Goal: Task Accomplishment & Management: Complete application form

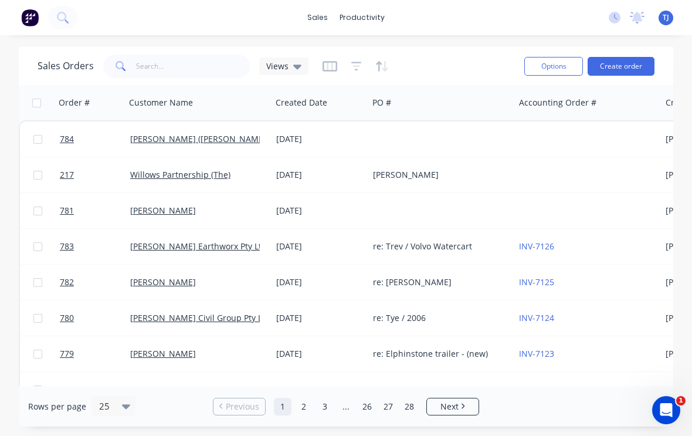
click at [629, 61] on button "Create order" at bounding box center [620, 66] width 67 height 19
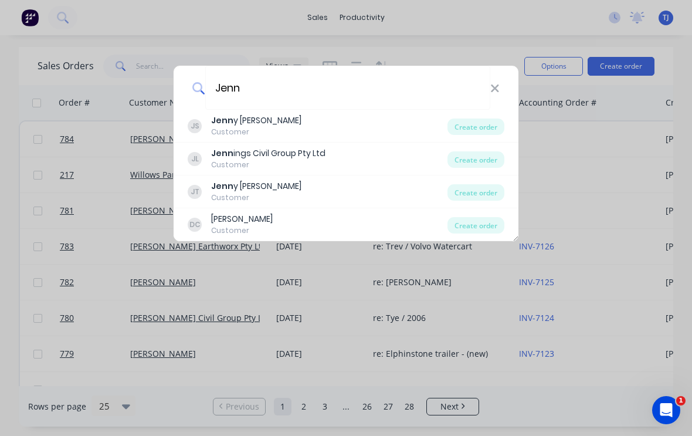
type input "Jenn"
click at [484, 160] on div "Create order" at bounding box center [475, 159] width 57 height 16
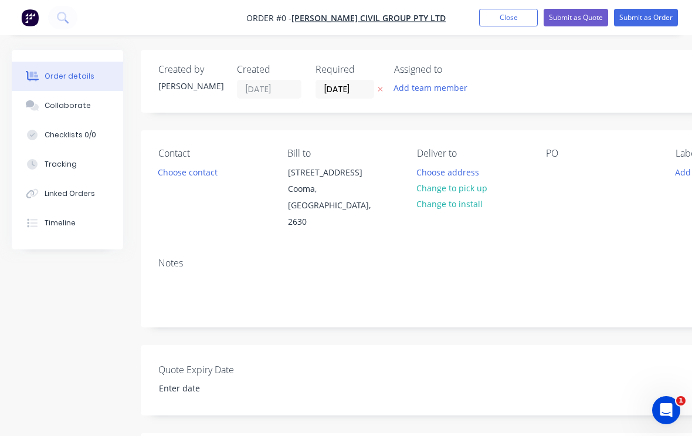
click at [480, 185] on button "Change to pick up" at bounding box center [451, 188] width 83 height 16
click at [545, 158] on div "Contact Choose contact [PERSON_NAME] to [STREET_ADDRESS] Pick up Change to deli…" at bounding box center [472, 189] width 663 height 118
click at [555, 157] on div "PO" at bounding box center [601, 153] width 110 height 11
click at [551, 152] on div "PO" at bounding box center [601, 153] width 110 height 11
click at [550, 155] on div "PO" at bounding box center [601, 153] width 110 height 11
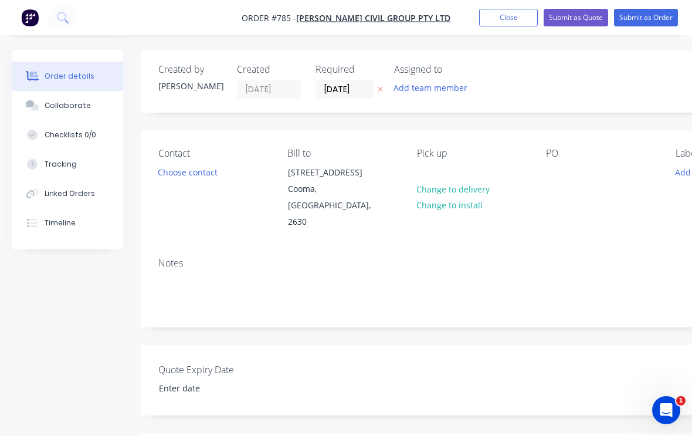
click at [555, 155] on div "PO" at bounding box center [601, 153] width 110 height 11
click at [556, 174] on div at bounding box center [555, 172] width 19 height 17
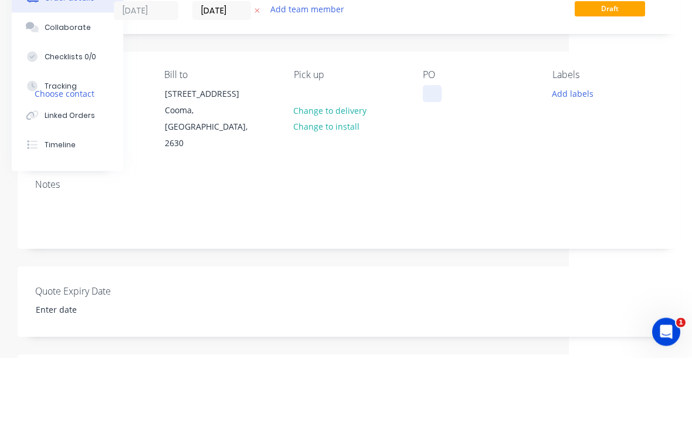
click at [432, 164] on div at bounding box center [432, 172] width 19 height 17
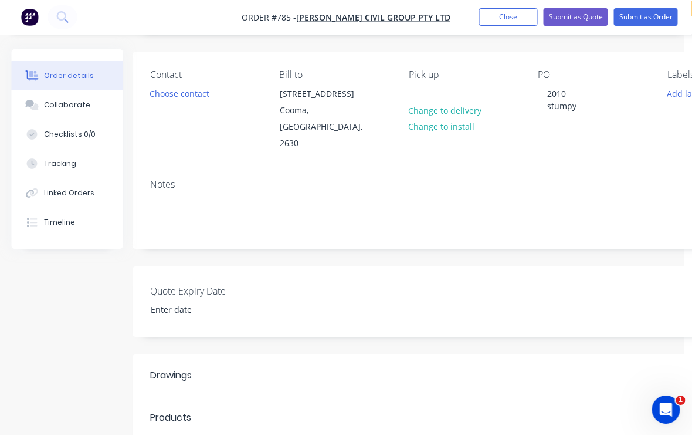
scroll to position [78, 0]
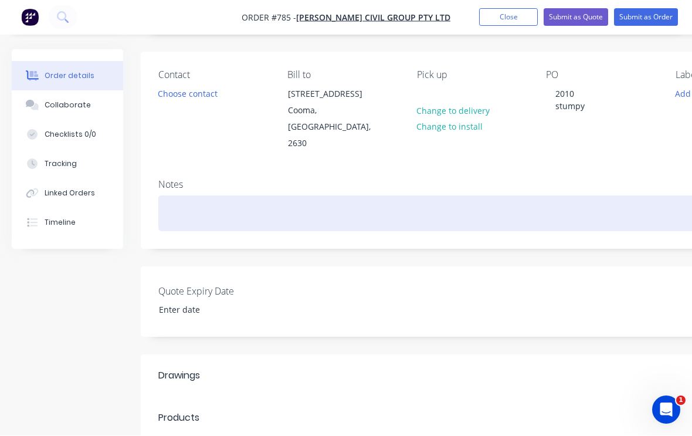
click at [213, 199] on div at bounding box center [471, 214] width 627 height 36
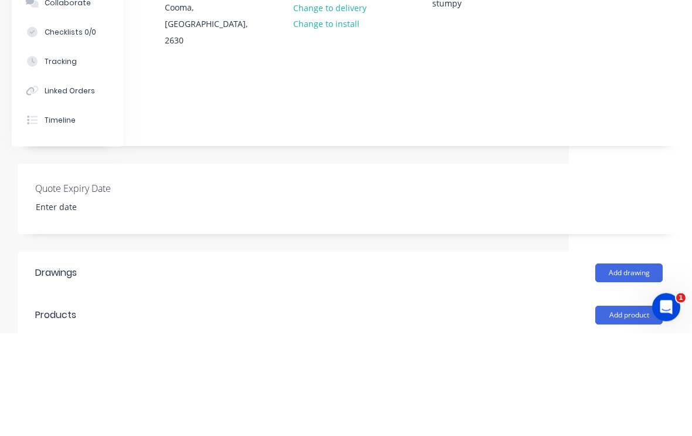
scroll to position [181, 123]
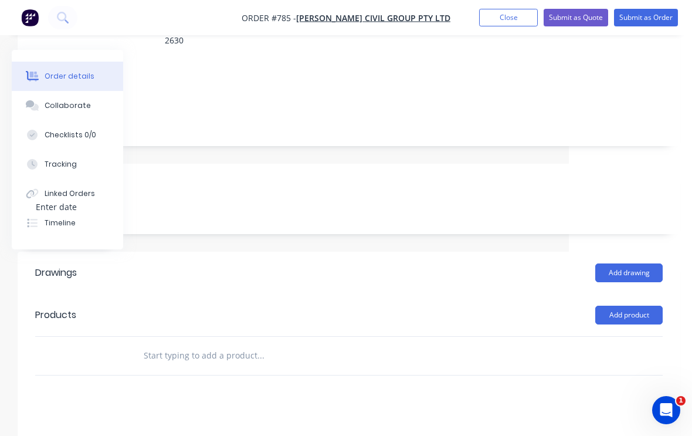
click at [634, 305] on button "Add product" at bounding box center [628, 314] width 67 height 19
click at [617, 336] on div "Product catalogue" at bounding box center [607, 344] width 90 height 17
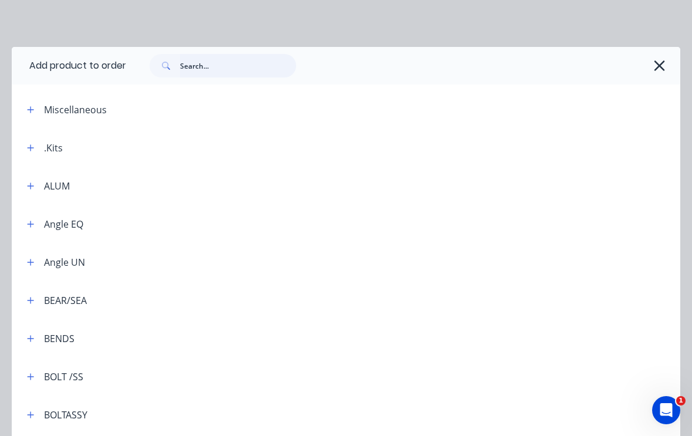
click at [210, 67] on input "text" at bounding box center [238, 65] width 116 height 23
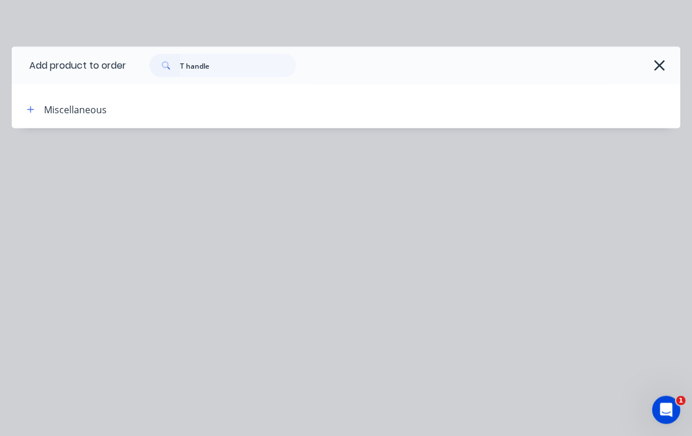
click at [36, 112] on button "button" at bounding box center [30, 109] width 15 height 15
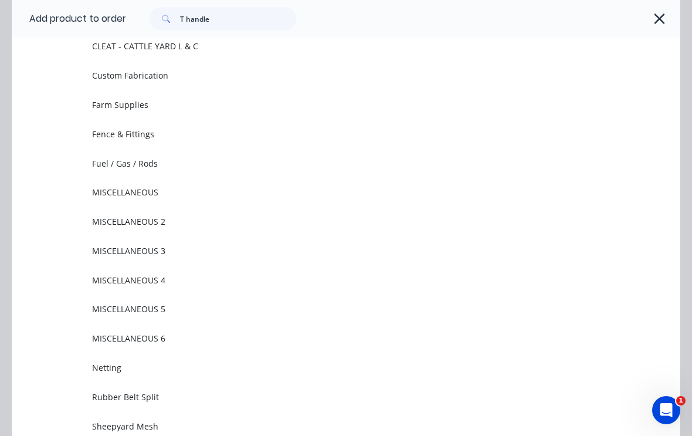
scroll to position [101, 0]
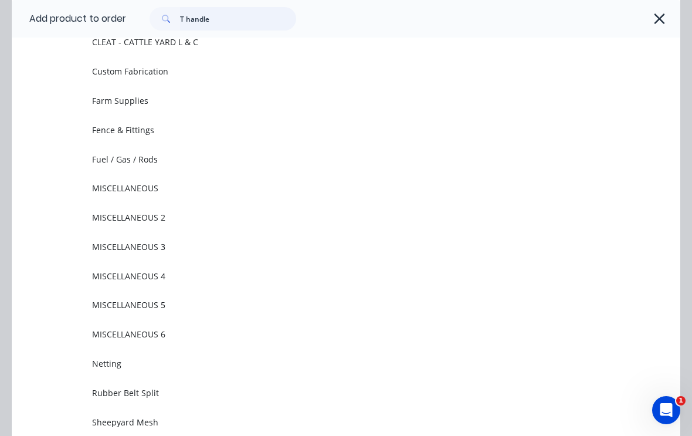
click at [229, 21] on input "T handle" at bounding box center [238, 18] width 116 height 23
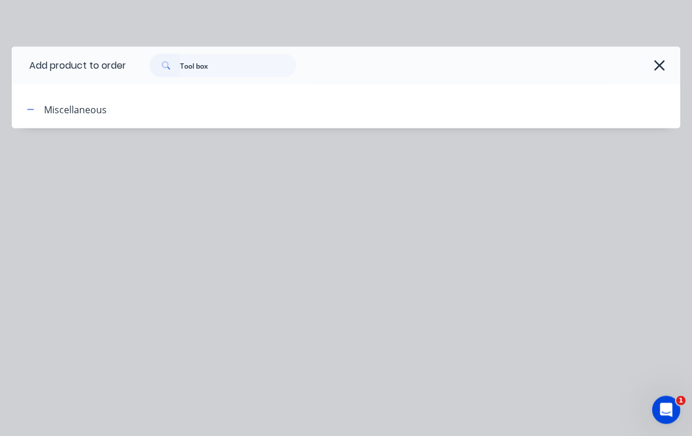
click at [57, 110] on div "Miscellaneous" at bounding box center [75, 110] width 63 height 14
click at [27, 103] on button "button" at bounding box center [30, 109] width 15 height 15
click at [222, 63] on input "Tool box" at bounding box center [238, 65] width 116 height 23
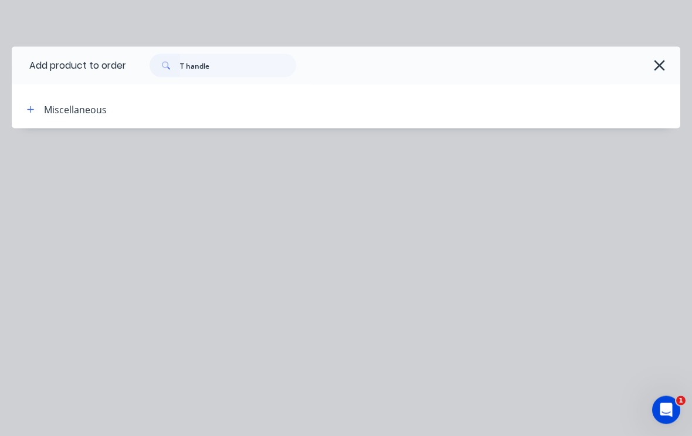
click at [31, 102] on button "button" at bounding box center [30, 109] width 15 height 15
click at [31, 115] on button "button" at bounding box center [30, 109] width 15 height 15
click at [235, 63] on input "T handle" at bounding box center [238, 65] width 116 height 23
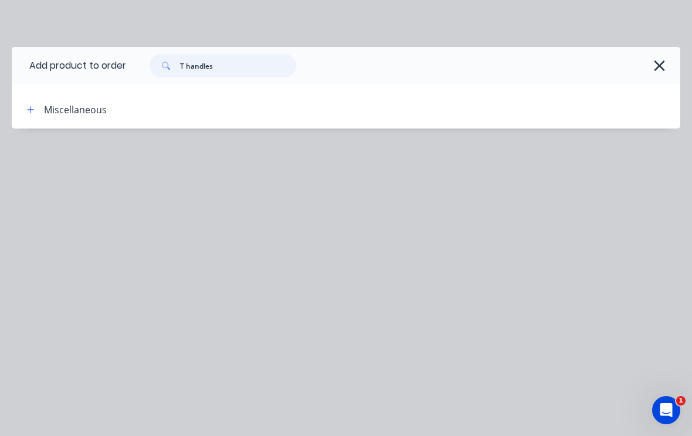
type input "T handles"
click at [25, 113] on button "button" at bounding box center [30, 109] width 15 height 15
click at [71, 106] on div "Miscellaneous" at bounding box center [75, 110] width 63 height 14
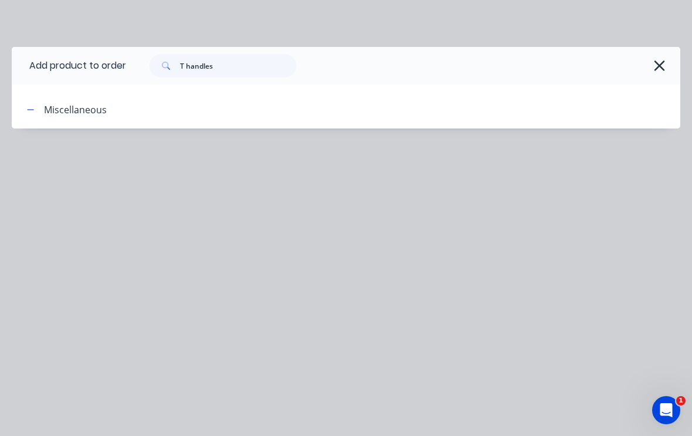
click at [57, 113] on div "Miscellaneous" at bounding box center [75, 110] width 63 height 14
click at [658, 64] on icon "button" at bounding box center [659, 65] width 11 height 11
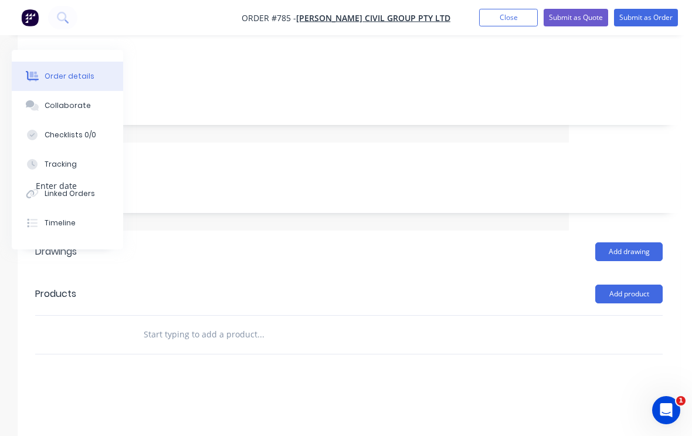
scroll to position [206, 123]
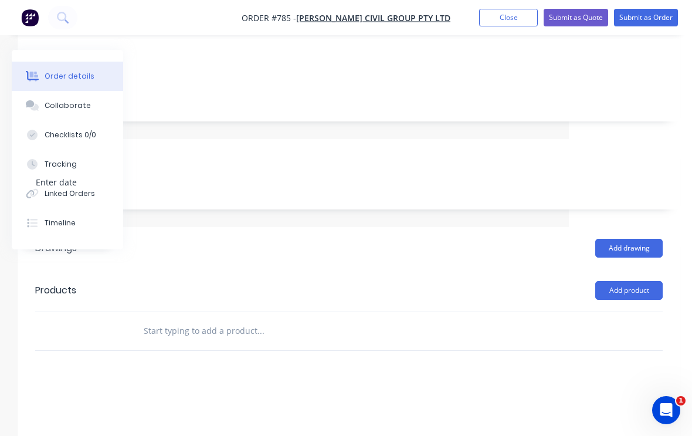
click at [236, 319] on input "text" at bounding box center [260, 330] width 235 height 23
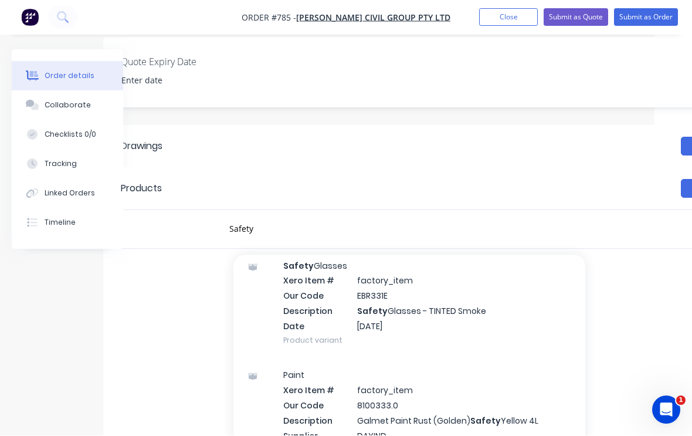
scroll to position [509, 0]
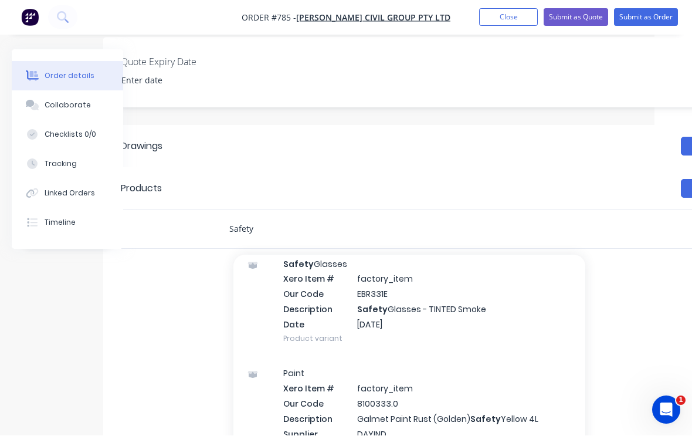
type input "Safety"
click at [343, 280] on div "Safety Glasses Xero Item # factory_item Our Code EBR331E Description Safety Gla…" at bounding box center [409, 302] width 352 height 110
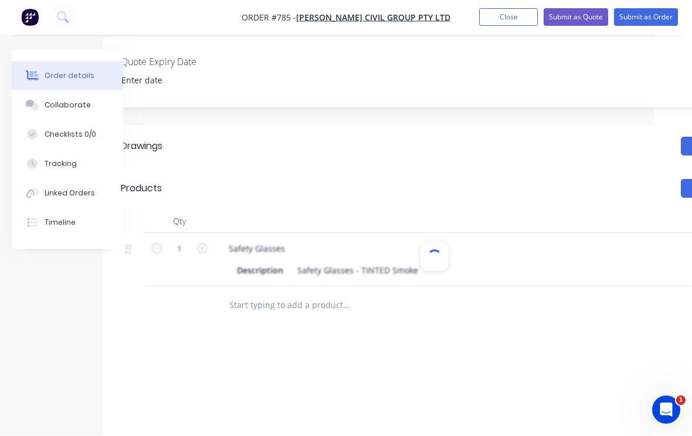
scroll to position [308, 38]
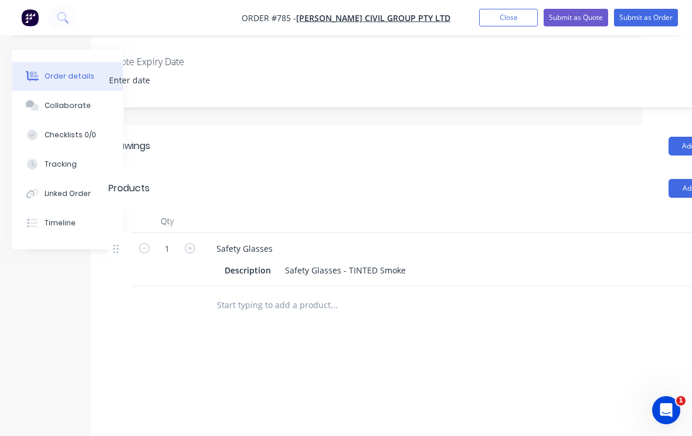
click at [293, 293] on input "text" at bounding box center [333, 304] width 235 height 23
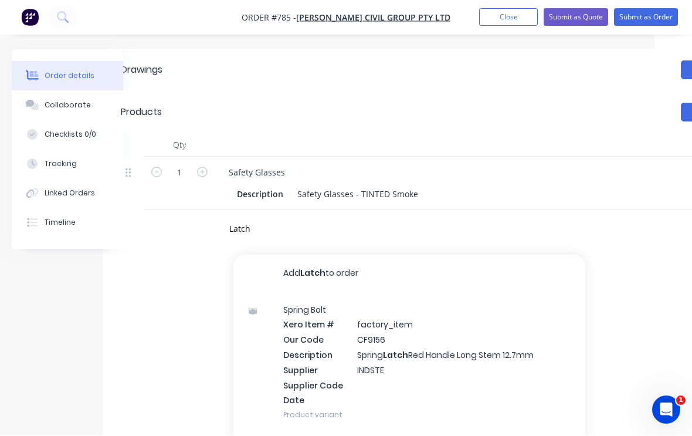
scroll to position [0, 0]
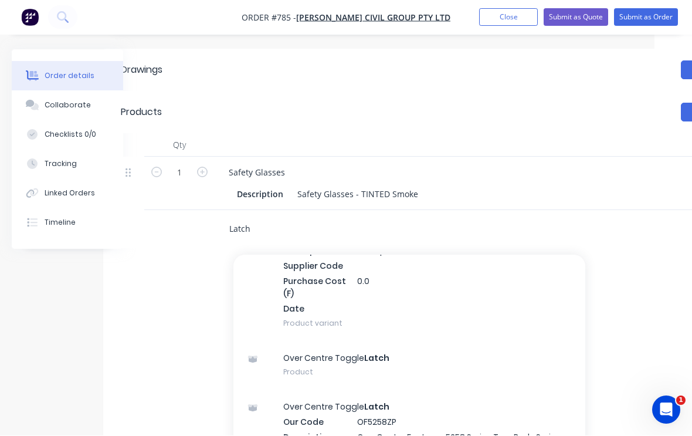
click at [256, 218] on input "Latch" at bounding box center [346, 229] width 235 height 23
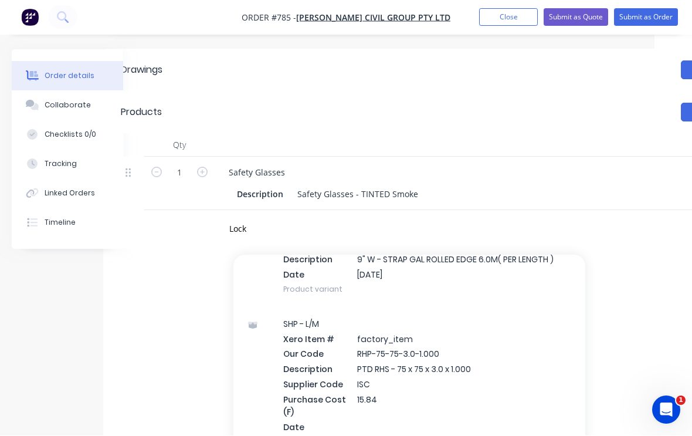
scroll to position [1997, 0]
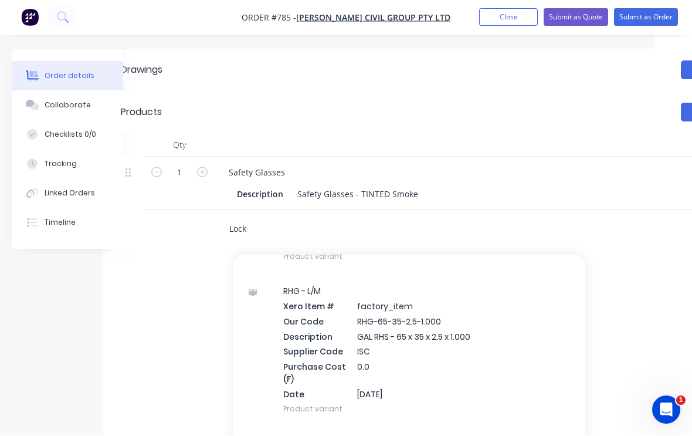
click at [275, 218] on input "Lock" at bounding box center [346, 229] width 235 height 23
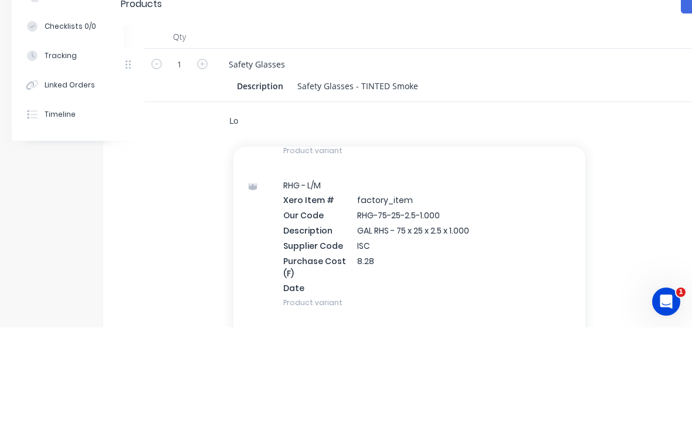
scroll to position [1079, 0]
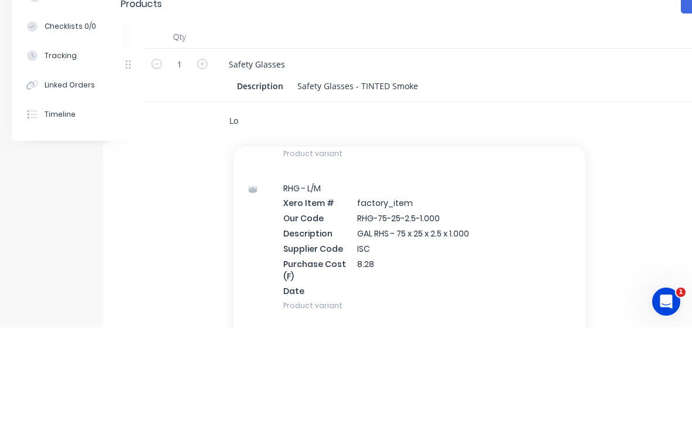
type input "L"
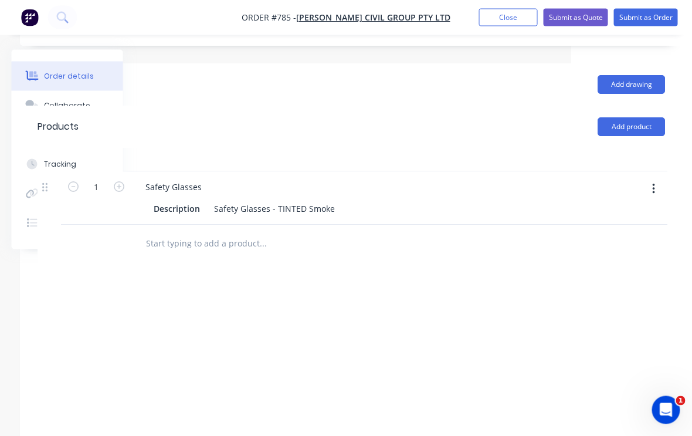
scroll to position [369, 123]
click at [644, 118] on button "Add product" at bounding box center [628, 127] width 67 height 19
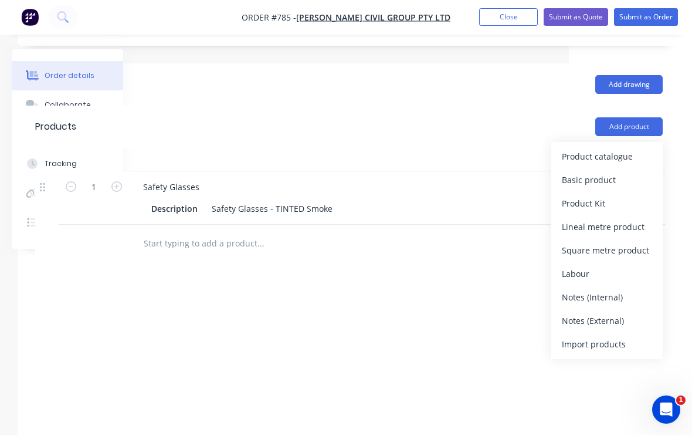
click at [624, 148] on div "Product catalogue" at bounding box center [607, 156] width 90 height 17
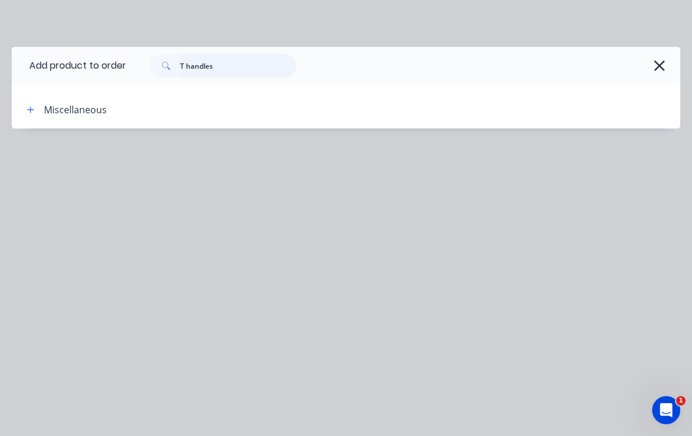
click at [243, 64] on input "T handles" at bounding box center [238, 65] width 116 height 23
type input "T"
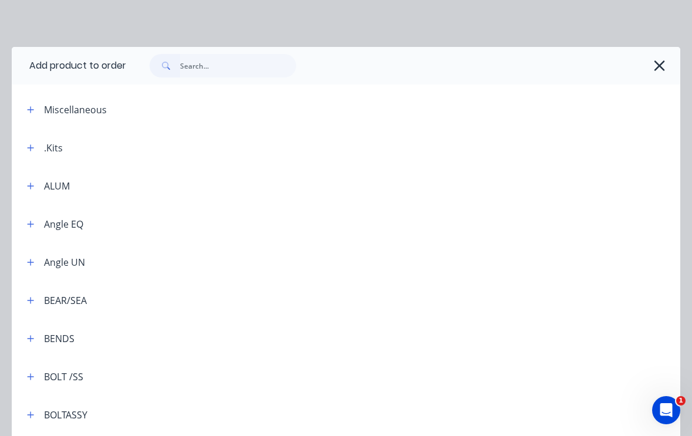
click at [32, 107] on icon "button" at bounding box center [30, 110] width 7 height 8
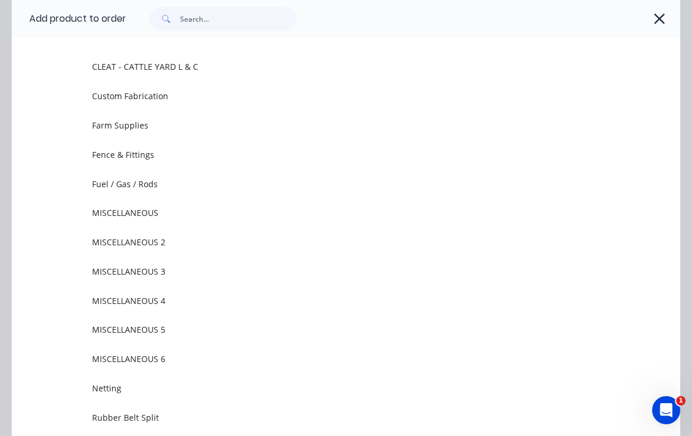
scroll to position [77, 0]
click at [151, 206] on span "MISCELLANEOUS" at bounding box center [327, 211] width 471 height 12
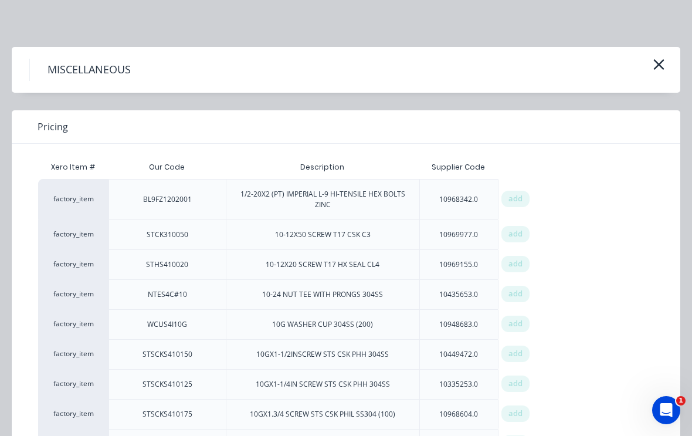
scroll to position [0, 0]
click at [668, 57] on div "MISCELLANEOUS" at bounding box center [346, 70] width 668 height 46
click at [661, 63] on icon "button" at bounding box center [659, 64] width 12 height 16
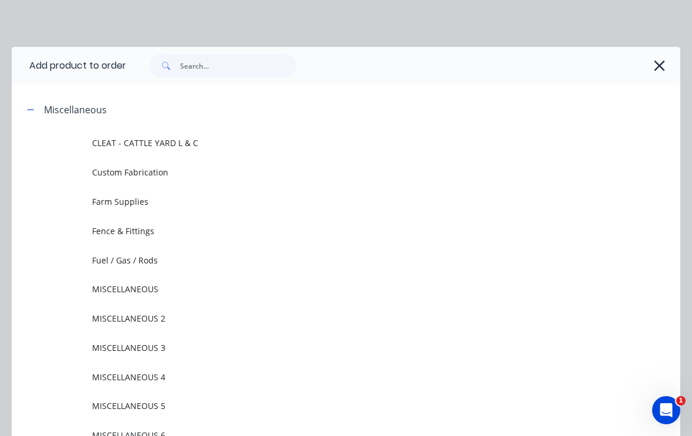
scroll to position [90, 0]
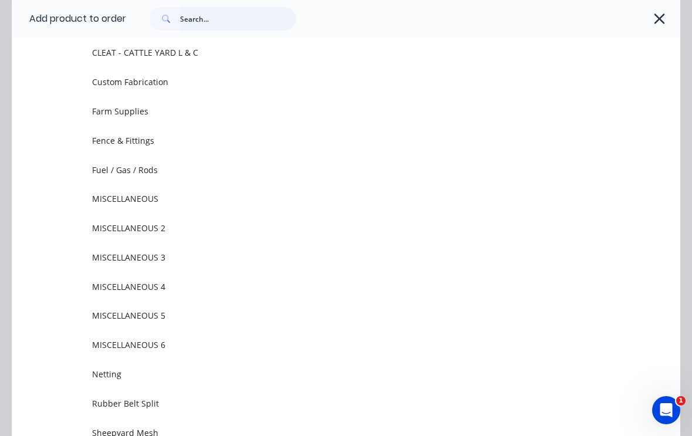
click at [232, 16] on input "text" at bounding box center [238, 18] width 116 height 23
type input "Tee"
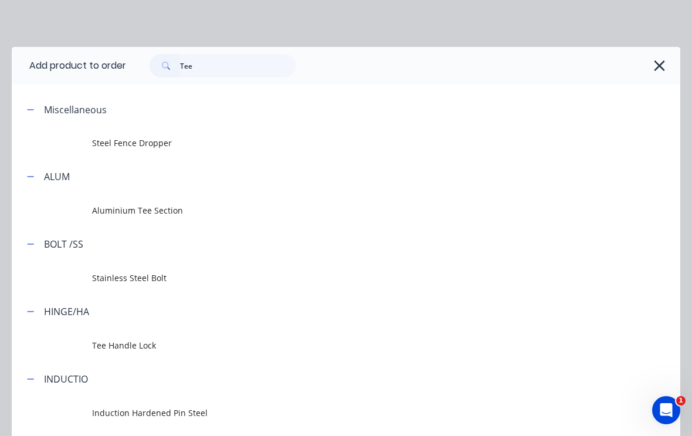
scroll to position [369, 123]
click at [131, 348] on span "Tee Handle Lock" at bounding box center [327, 345] width 471 height 12
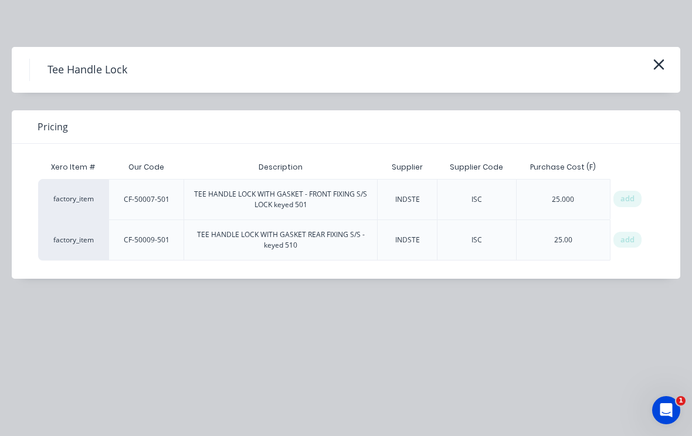
click at [624, 240] on span "add" at bounding box center [627, 240] width 14 height 12
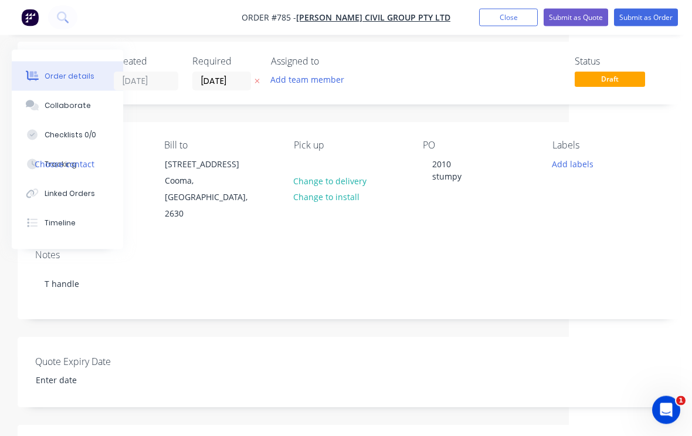
scroll to position [8, 123]
click at [659, 18] on button "Submit as Order" at bounding box center [646, 18] width 64 height 18
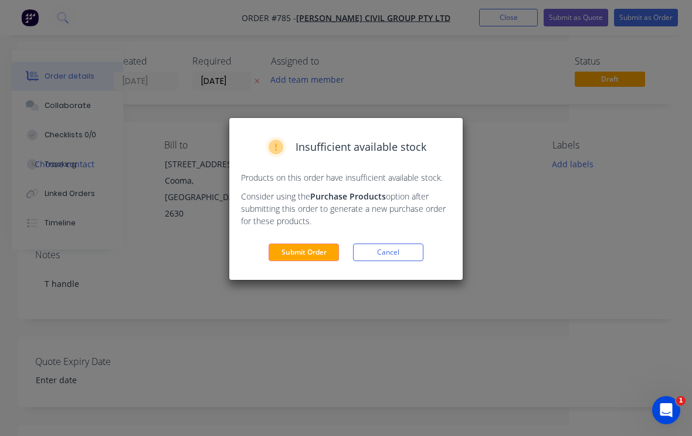
click at [517, 231] on div "Insufficient available stock Products on this order have insufficient available…" at bounding box center [346, 218] width 692 height 436
click at [396, 248] on button "Cancel" at bounding box center [388, 252] width 70 height 18
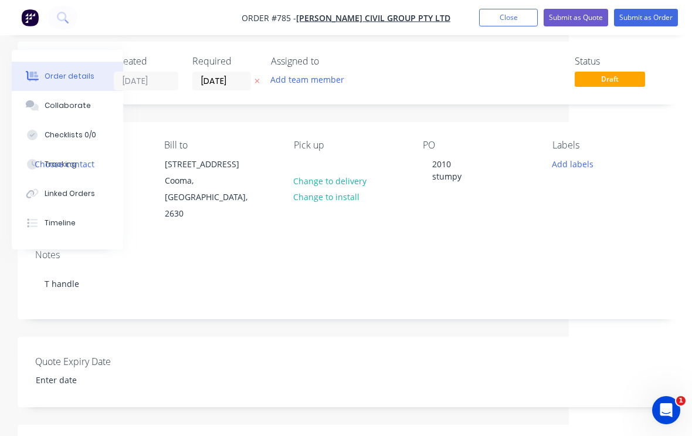
click at [573, 171] on button "Add labels" at bounding box center [572, 163] width 54 height 16
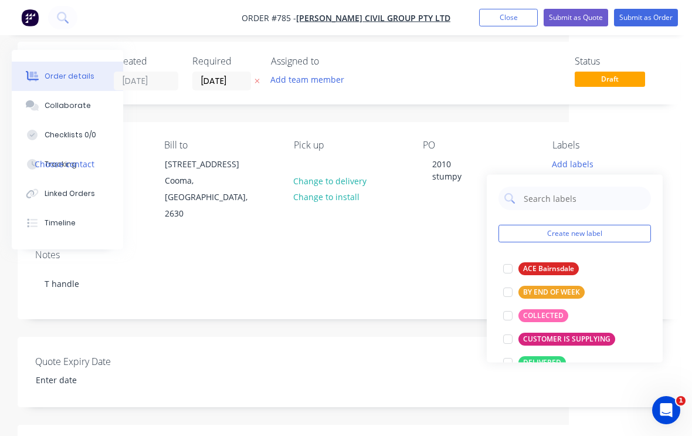
click at [514, 314] on div at bounding box center [507, 315] width 23 height 23
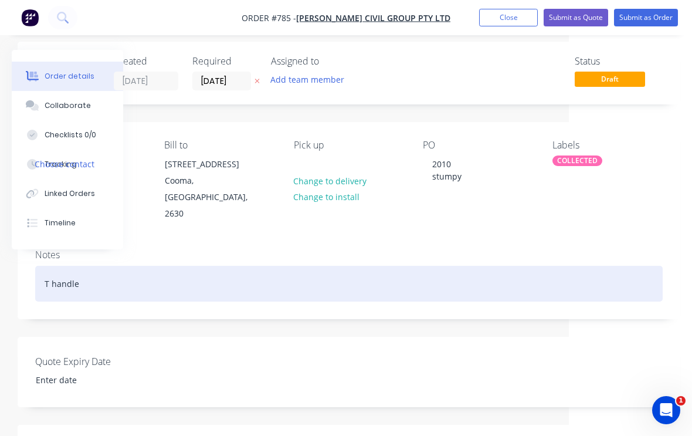
click at [454, 266] on div "T handle" at bounding box center [348, 284] width 627 height 36
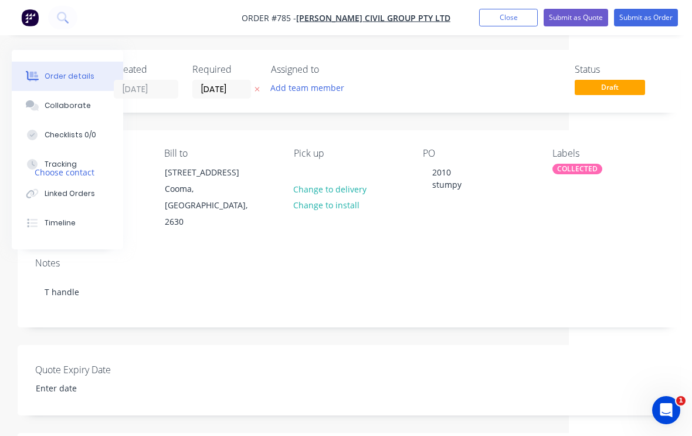
click at [651, 13] on button "Submit as Order" at bounding box center [646, 18] width 64 height 18
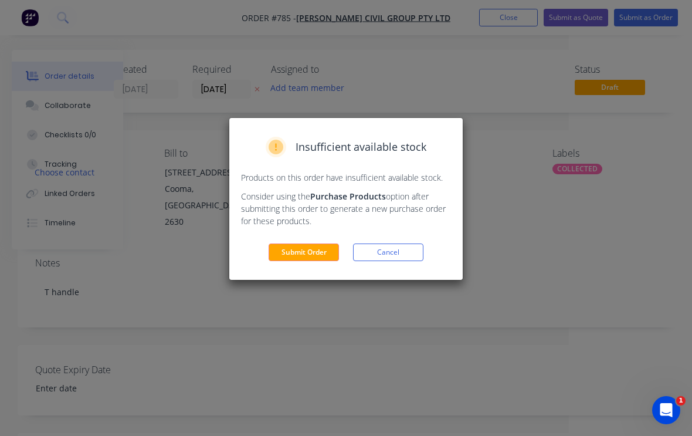
click at [315, 251] on button "Submit Order" at bounding box center [304, 252] width 70 height 18
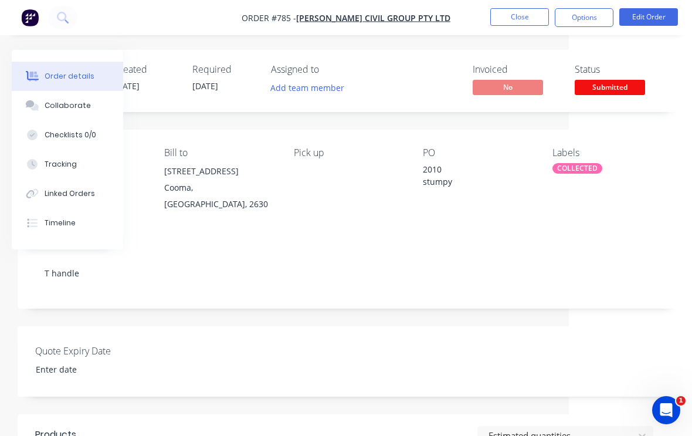
click at [525, 21] on button "Close" at bounding box center [519, 17] width 59 height 18
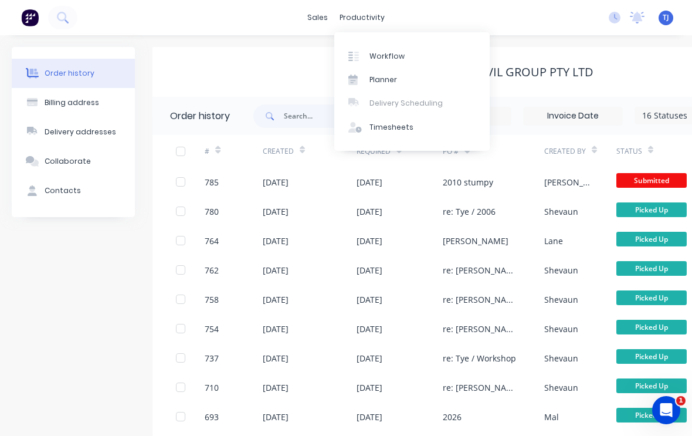
click at [396, 56] on div "Workflow" at bounding box center [386, 56] width 35 height 11
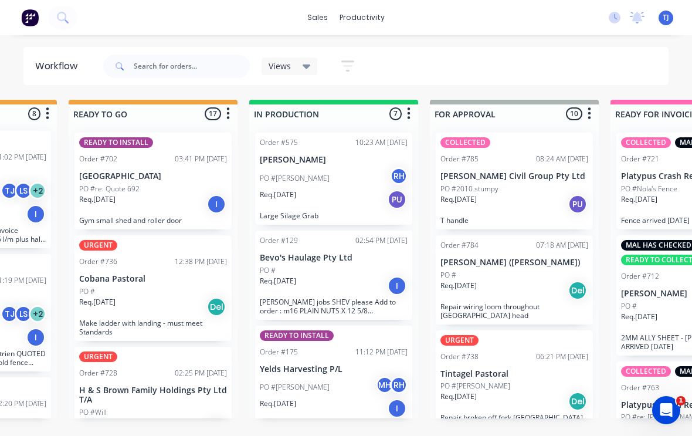
scroll to position [184, 0]
